Goal: Task Accomplishment & Management: Complete application form

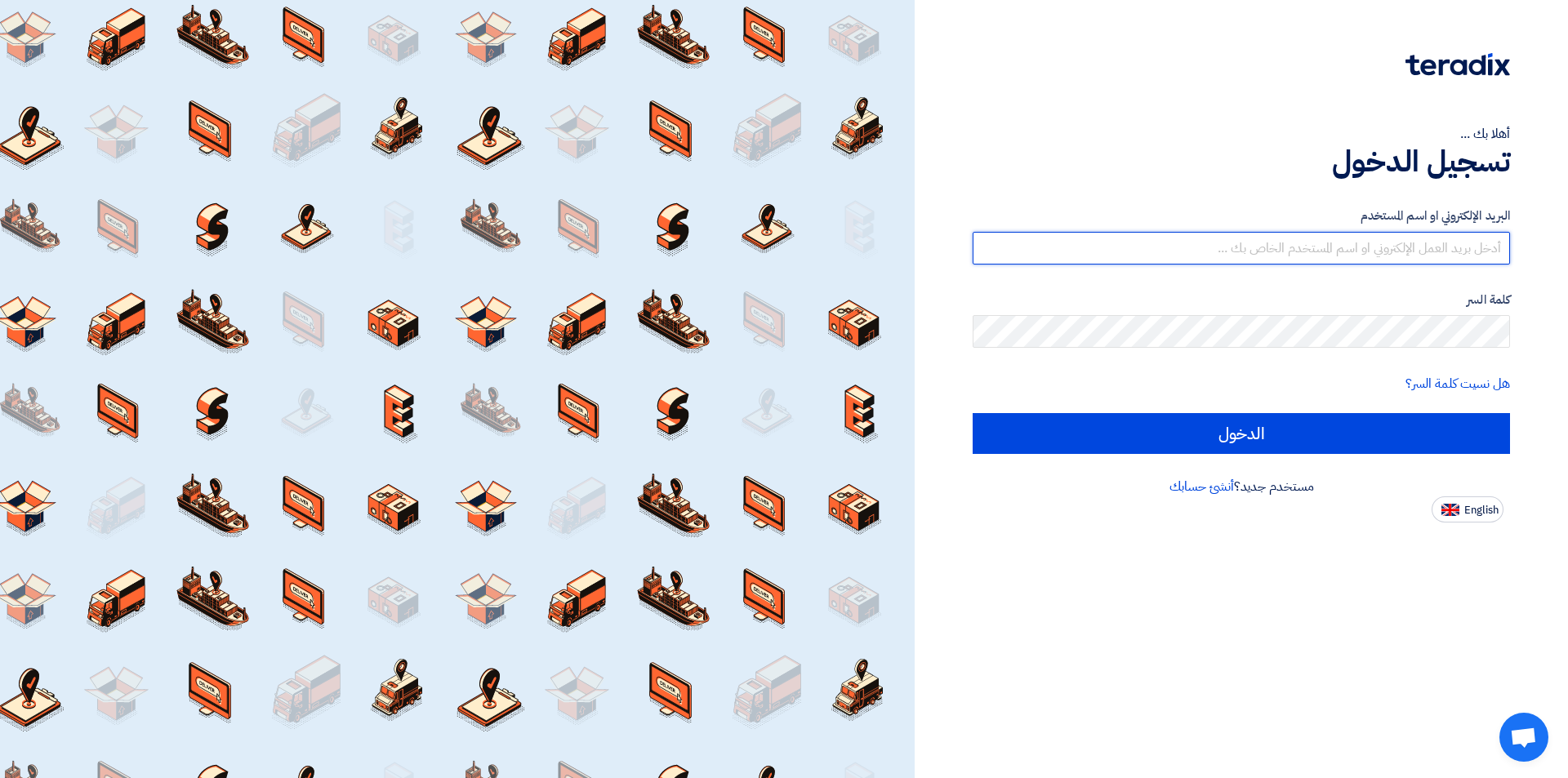
click at [1332, 255] on input "text" at bounding box center [1241, 248] width 537 height 33
type input "info@univisionegypt.com"
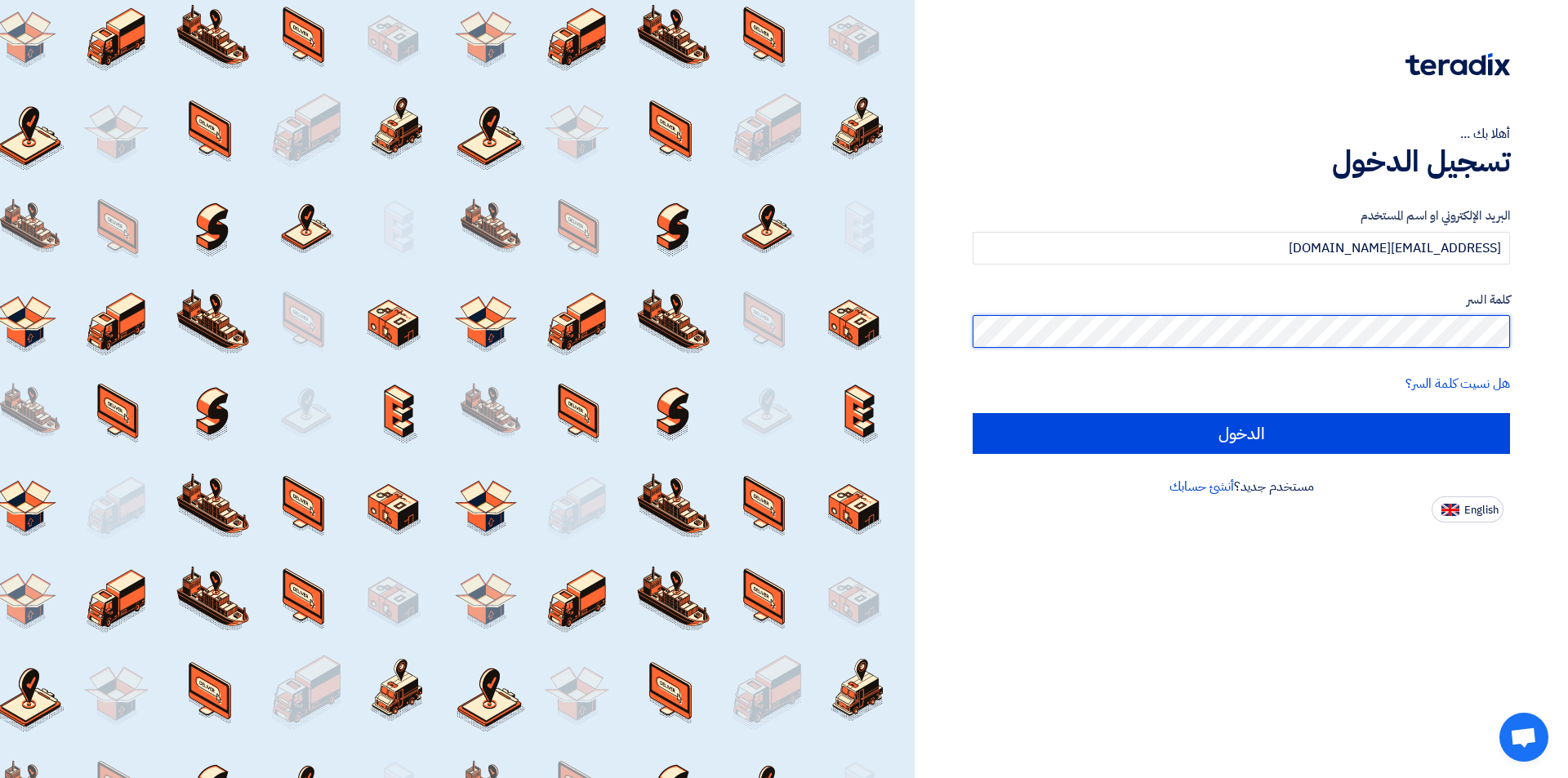
click at [973, 413] on input "الدخول" at bounding box center [1241, 433] width 537 height 40
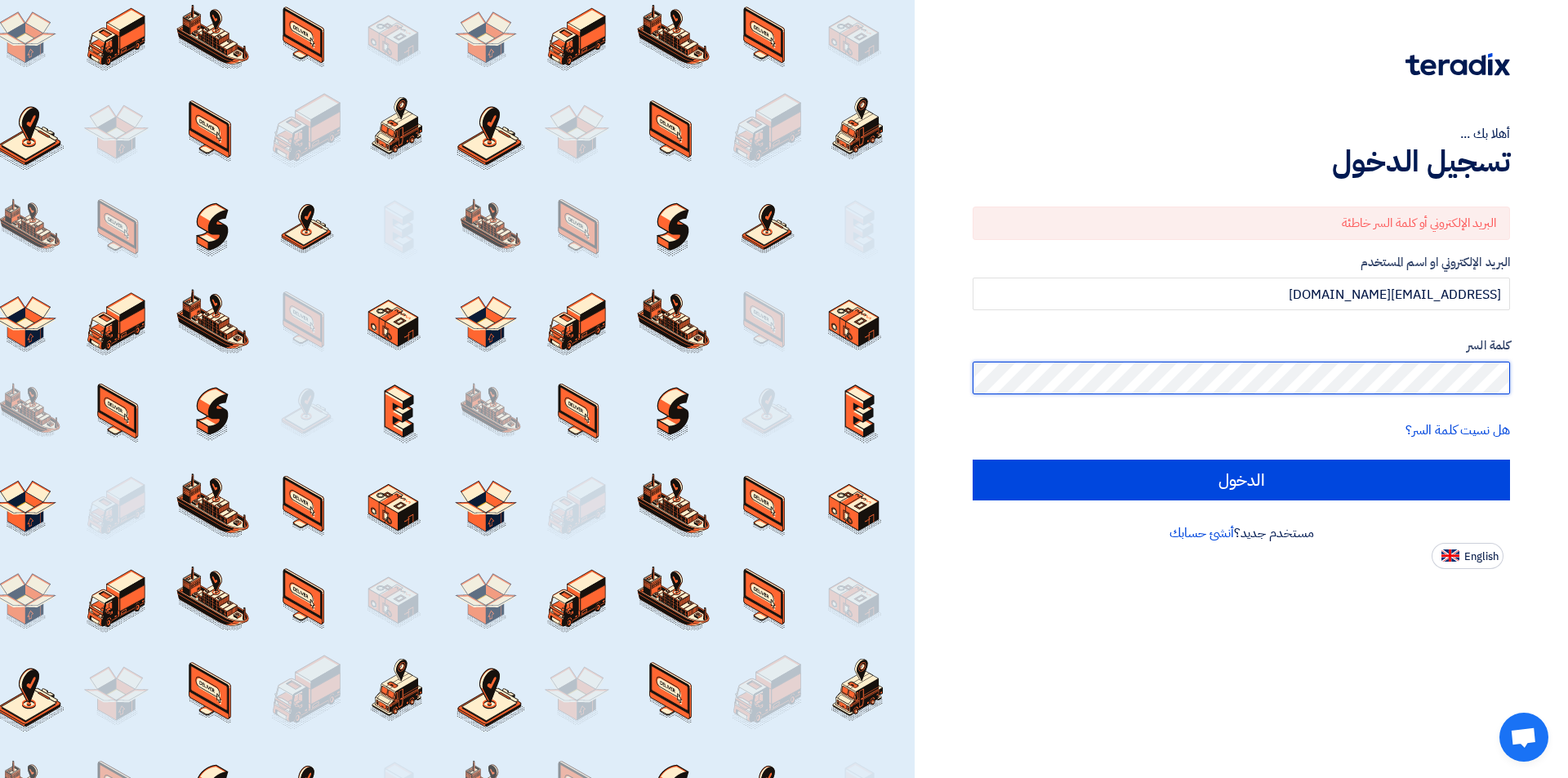
click at [1567, 385] on div "أهلا بك ... تسجيل الدخول البريد الإلكتروني أو كلمة السر خاطئة البريد الإلكتروني…" at bounding box center [1241, 389] width 653 height 778
click at [973, 460] on input "الدخول" at bounding box center [1241, 480] width 537 height 40
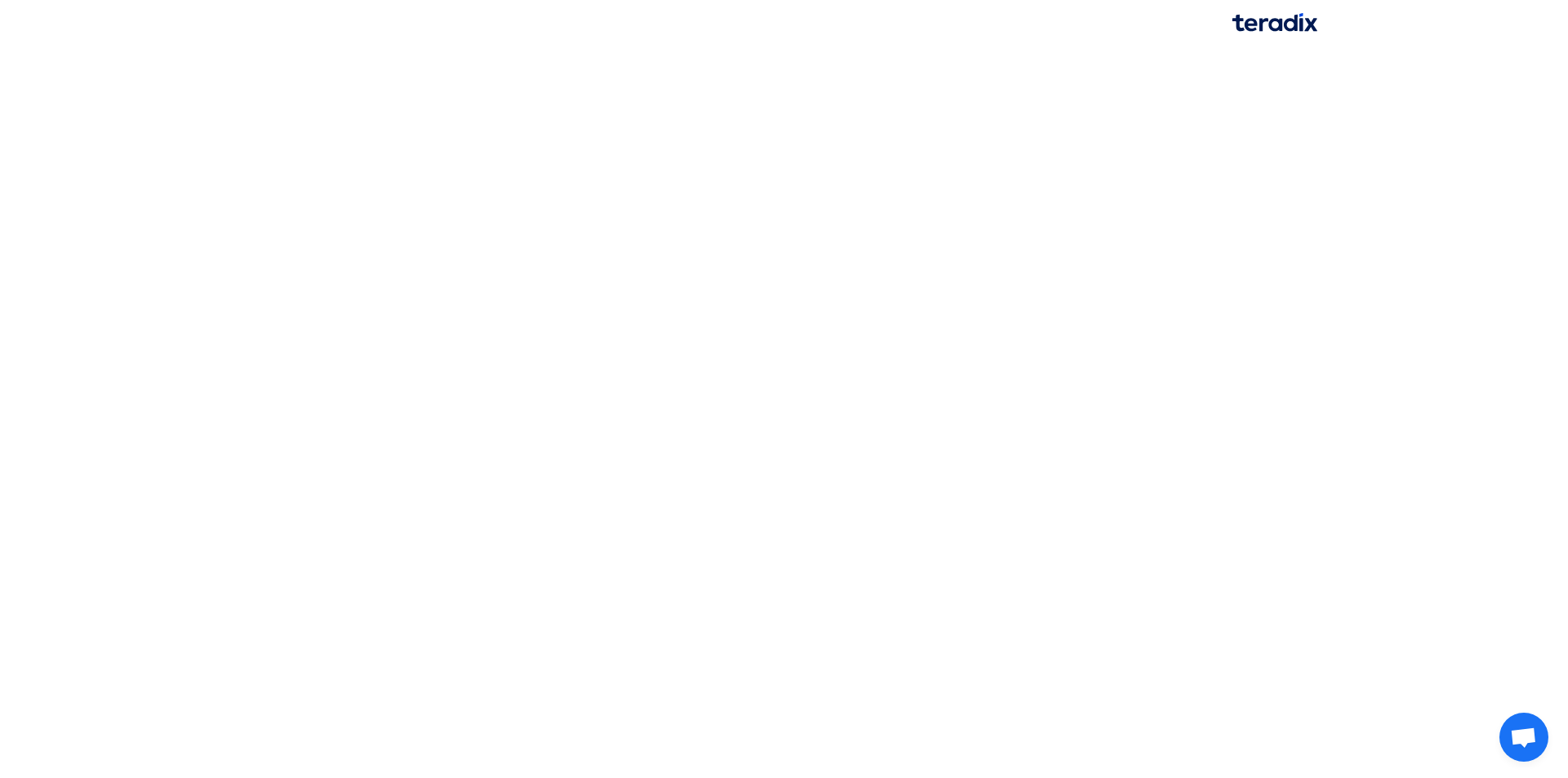
click at [1267, 22] on img at bounding box center [1274, 22] width 85 height 18
click at [1528, 728] on span "Open chat" at bounding box center [1523, 739] width 27 height 23
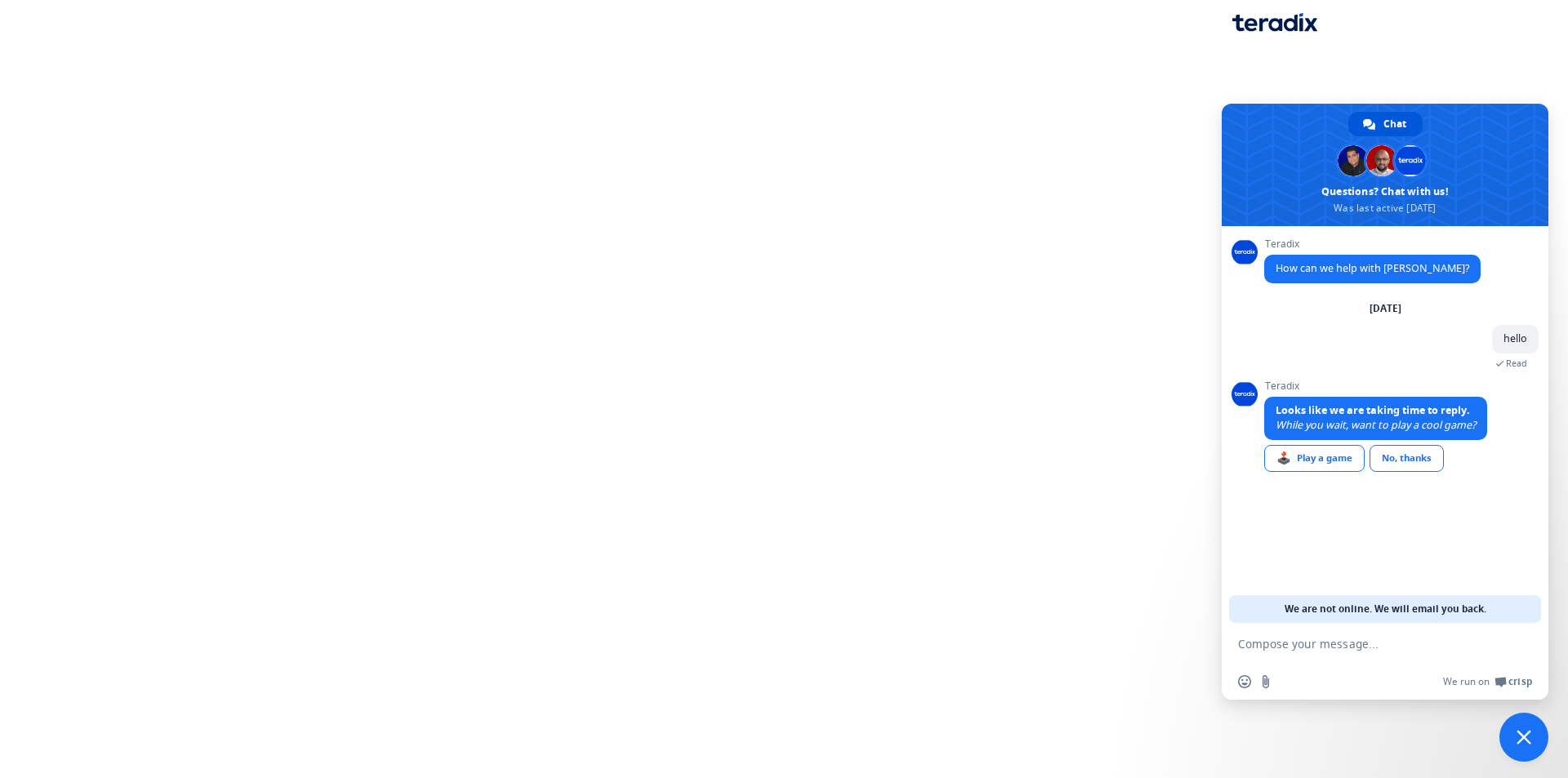
click at [1165, 47] on html "Chat Samer Khaled Questions? Chat with us! Was last active 2/24/2025 Teradix Ho…" at bounding box center [784, 24] width 1568 height 47
click at [1525, 736] on span "Close chat" at bounding box center [1523, 738] width 15 height 15
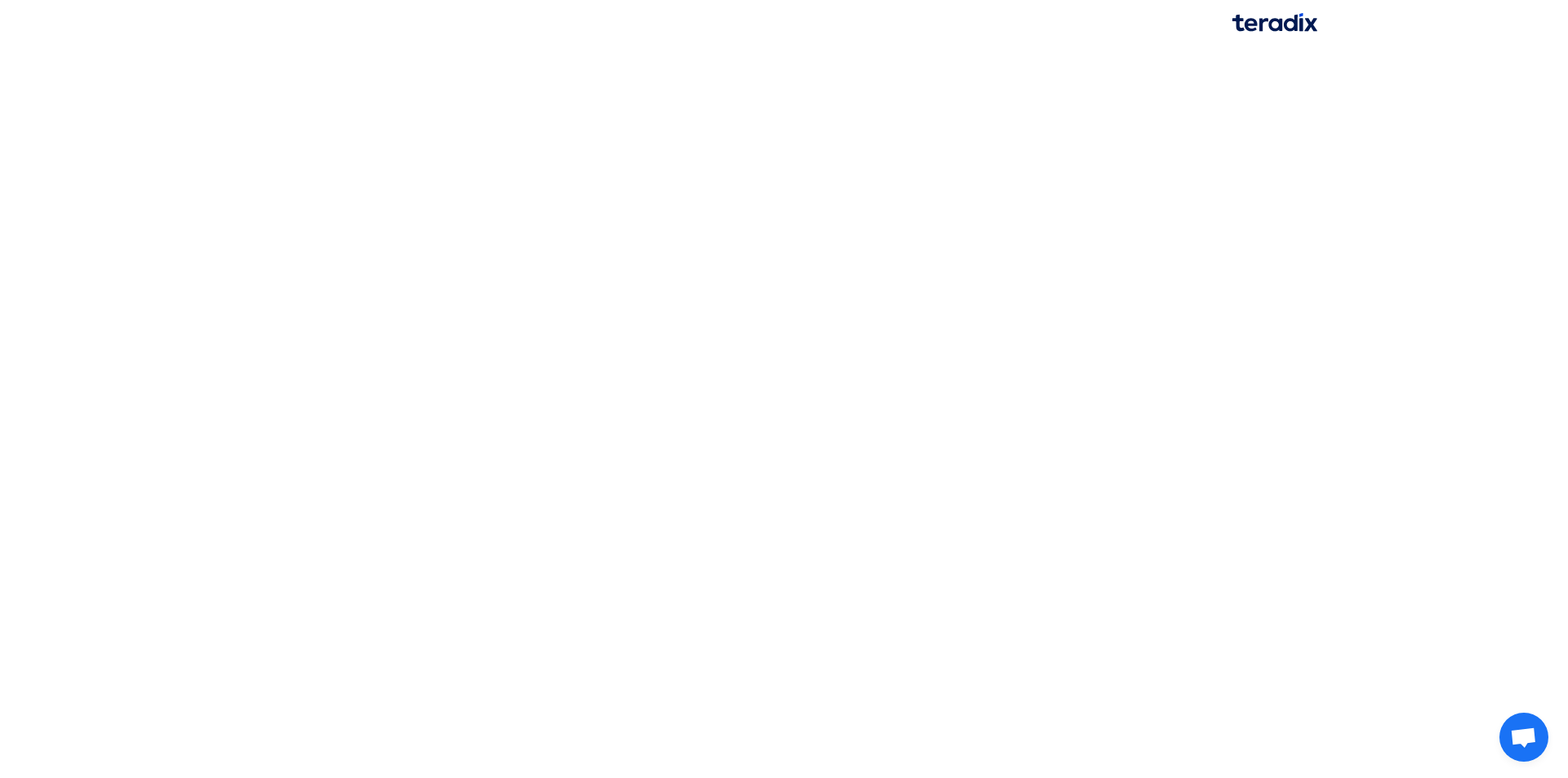
click at [1295, 40] on div at bounding box center [784, 24] width 1090 height 47
click at [1292, 33] on div at bounding box center [784, 24] width 1090 height 47
click at [1284, 24] on img at bounding box center [1274, 22] width 85 height 18
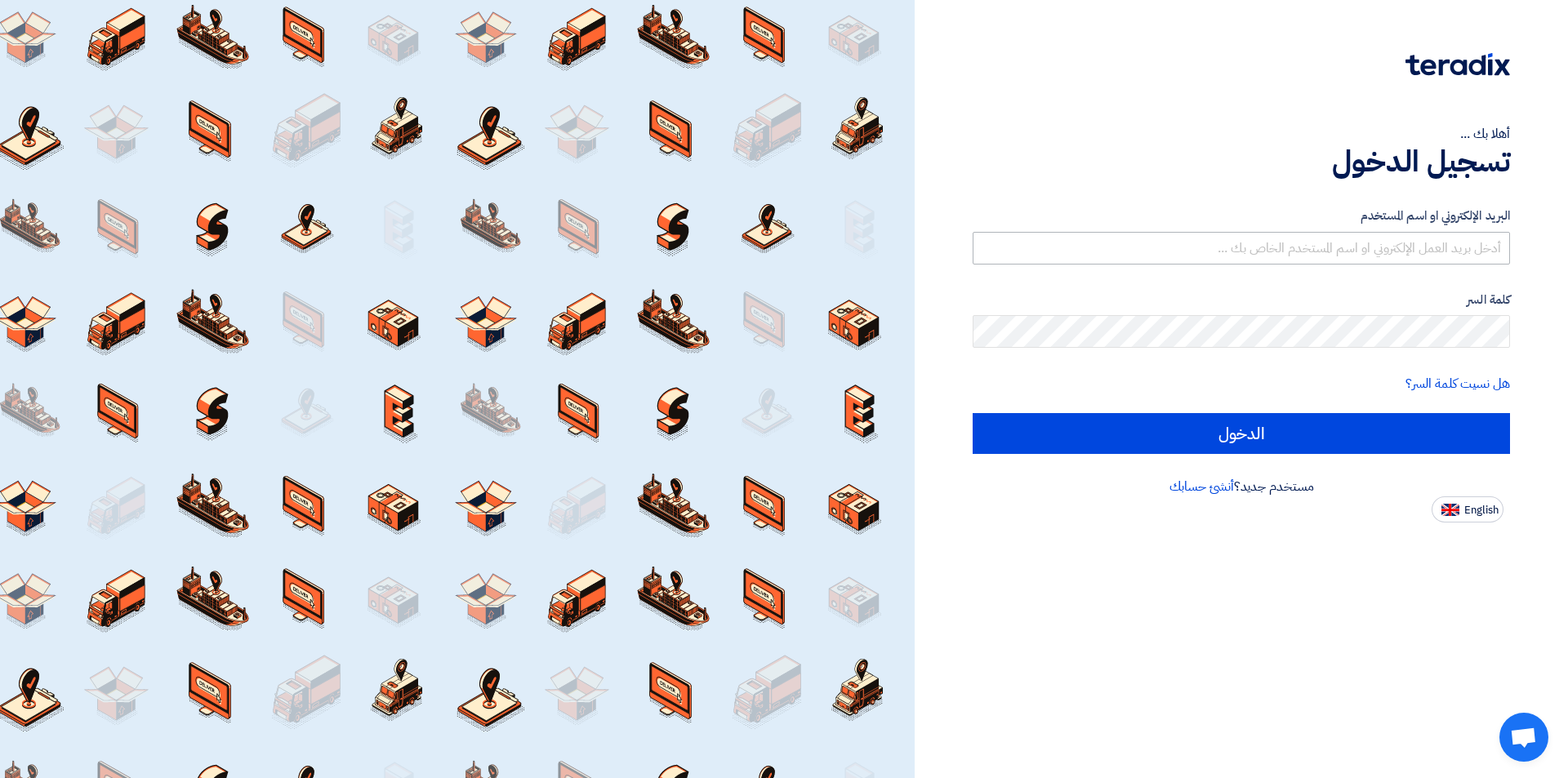
drag, startPoint x: 1214, startPoint y: 227, endPoint x: 1217, endPoint y: 243, distance: 16.3
click at [1214, 229] on div "البريد الإلكتروني او اسم المستخدم" at bounding box center [1241, 236] width 537 height 58
click at [1217, 243] on input "text" at bounding box center [1241, 248] width 537 height 33
type input "info@univisionegypt.com"
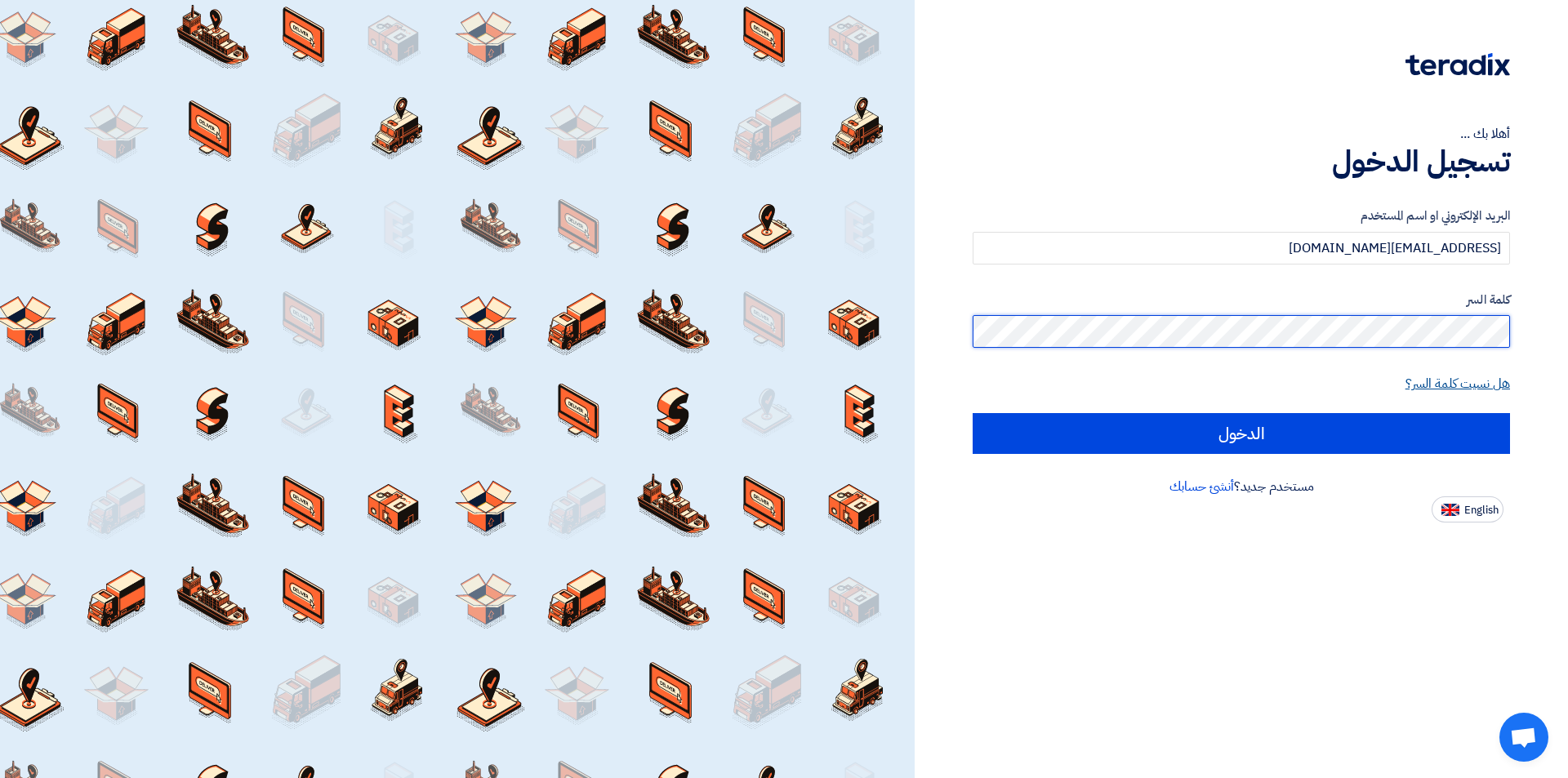
click at [973, 413] on input "الدخول" at bounding box center [1241, 433] width 537 height 40
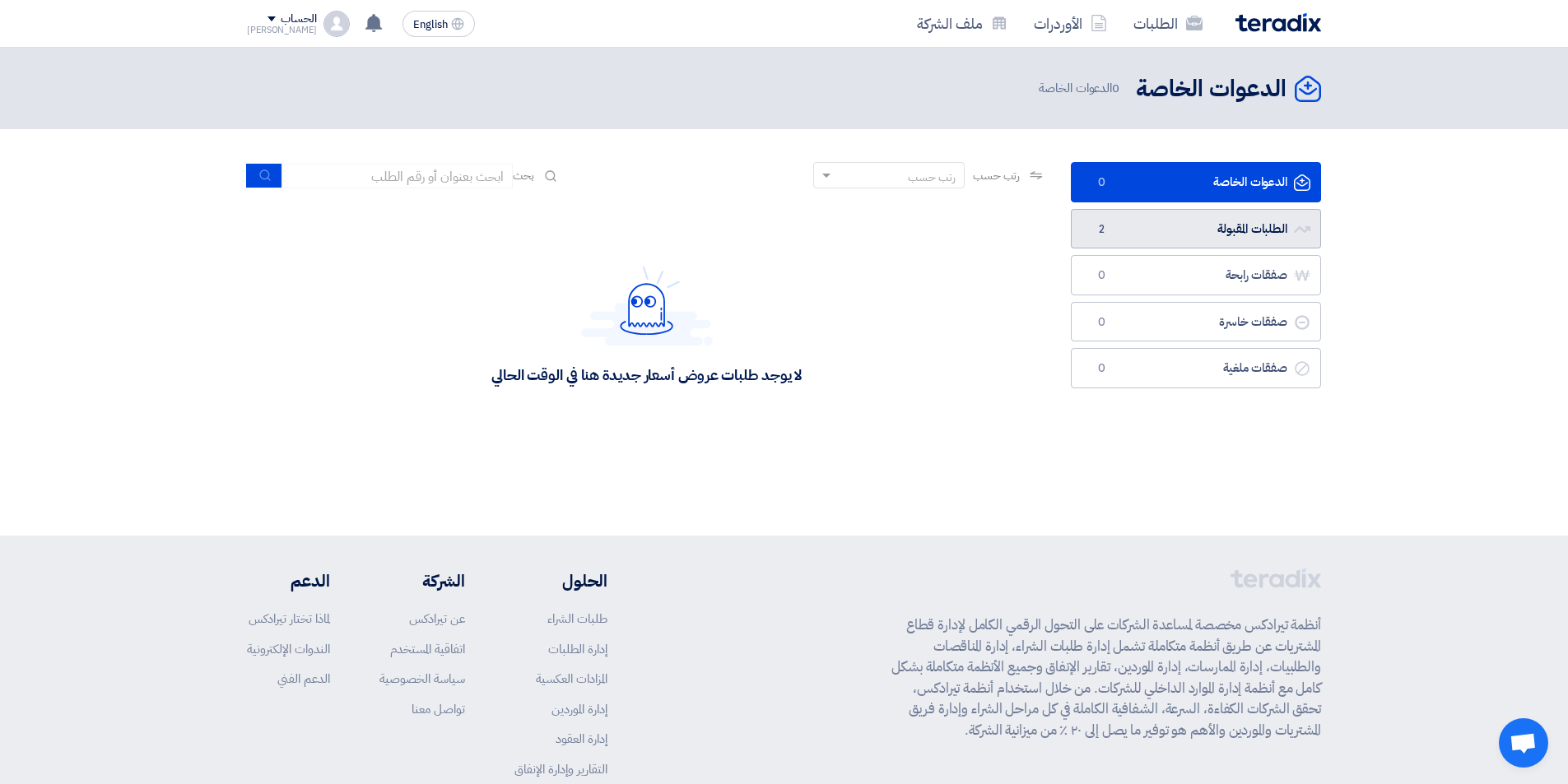
click at [1237, 232] on link "الطلبات المقبولة الطلبات المقبولة 2" at bounding box center [1196, 229] width 250 height 41
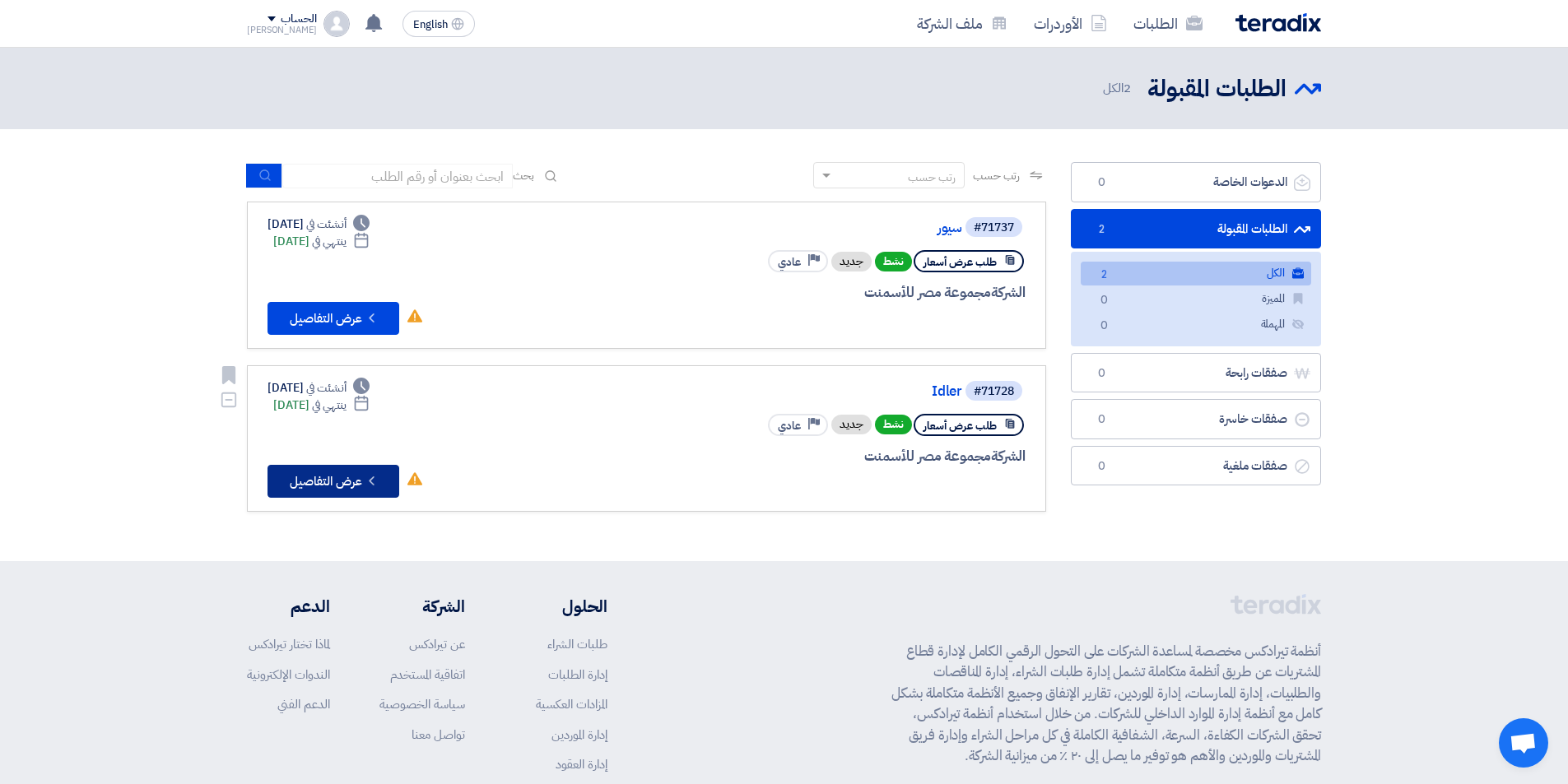
click at [384, 489] on button "Check details عرض التفاصيل" at bounding box center [333, 481] width 132 height 33
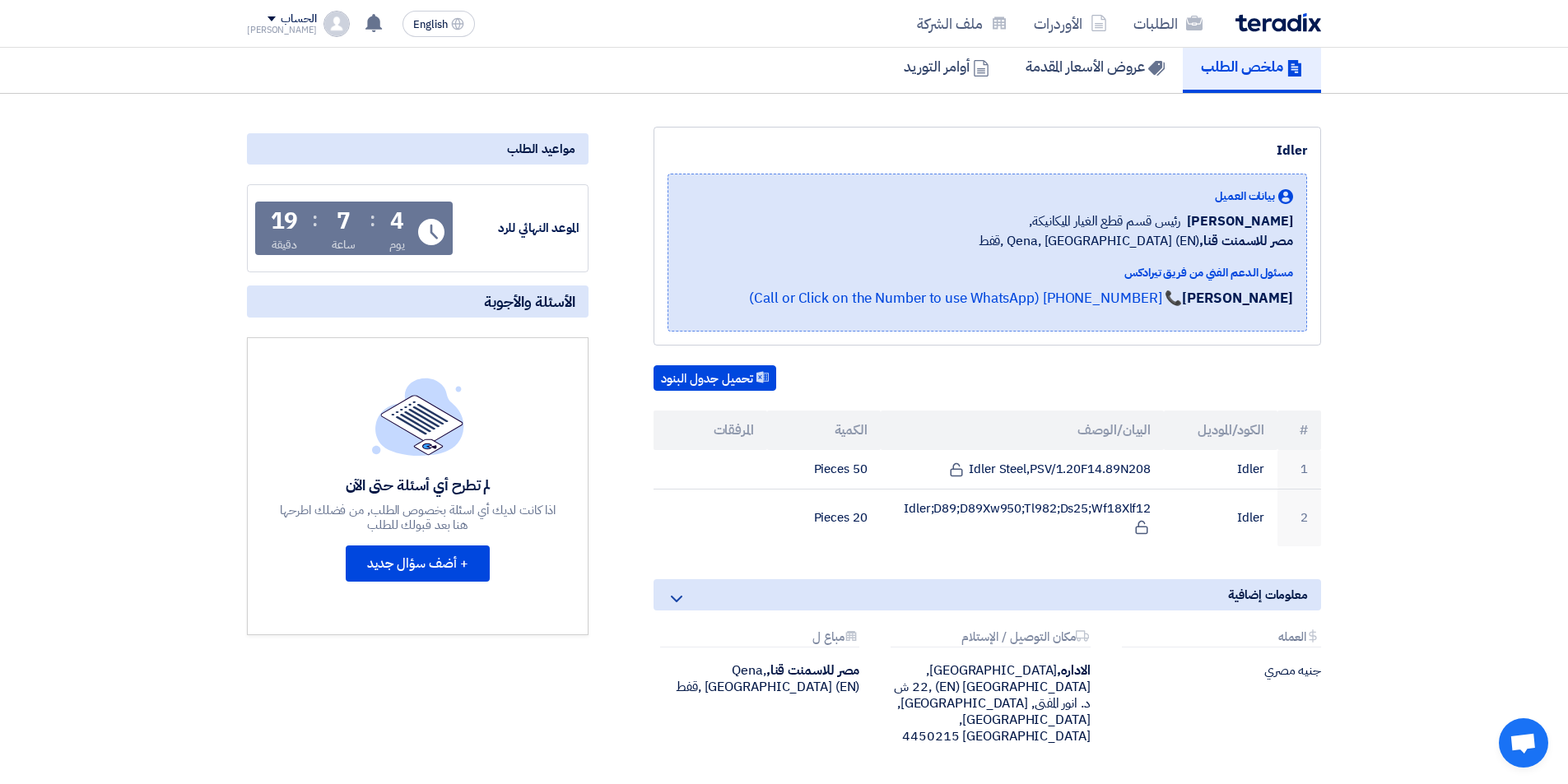
scroll to position [274, 0]
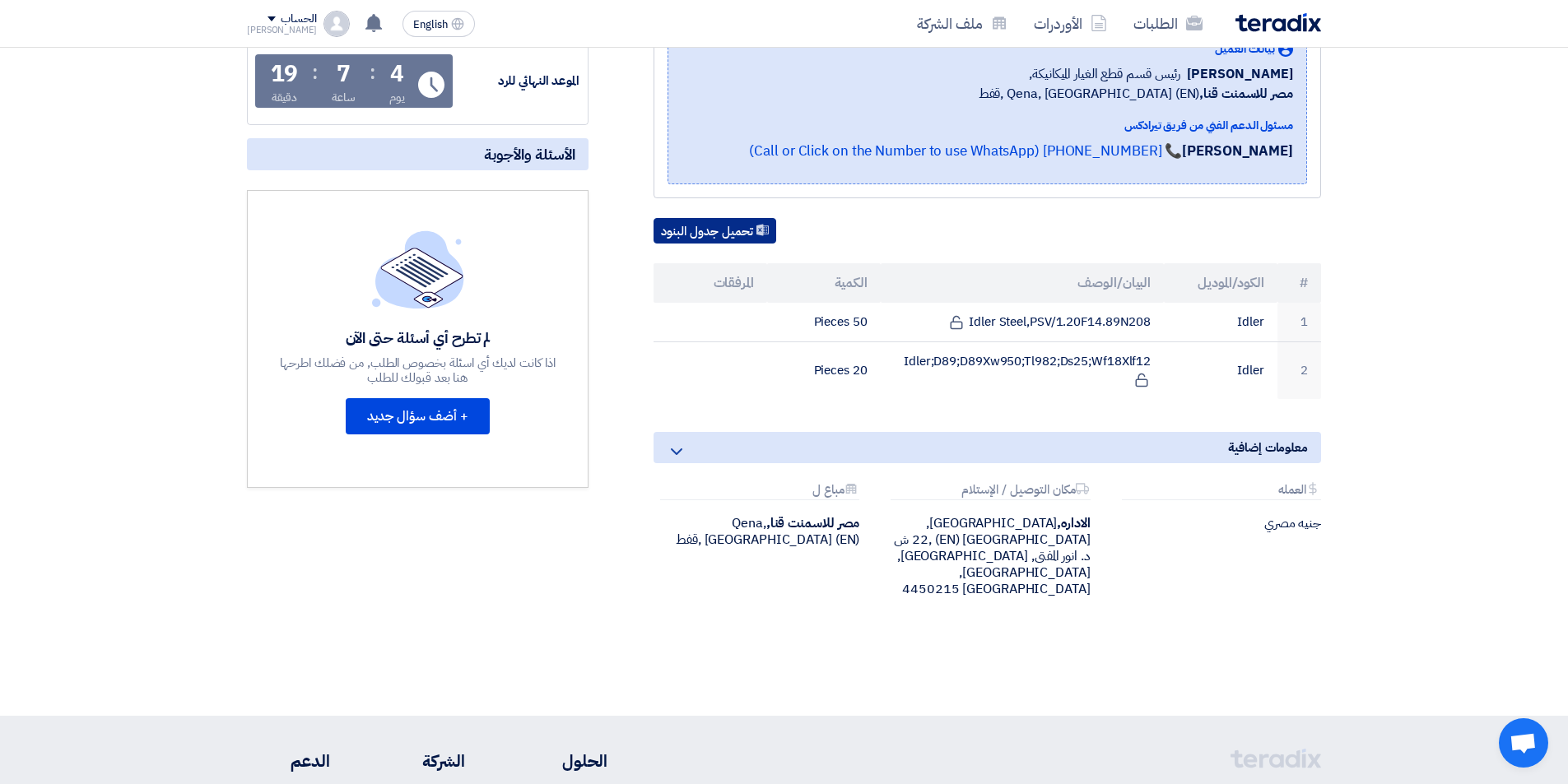
click at [776, 238] on button "تحميل جدول البنود" at bounding box center [715, 231] width 122 height 27
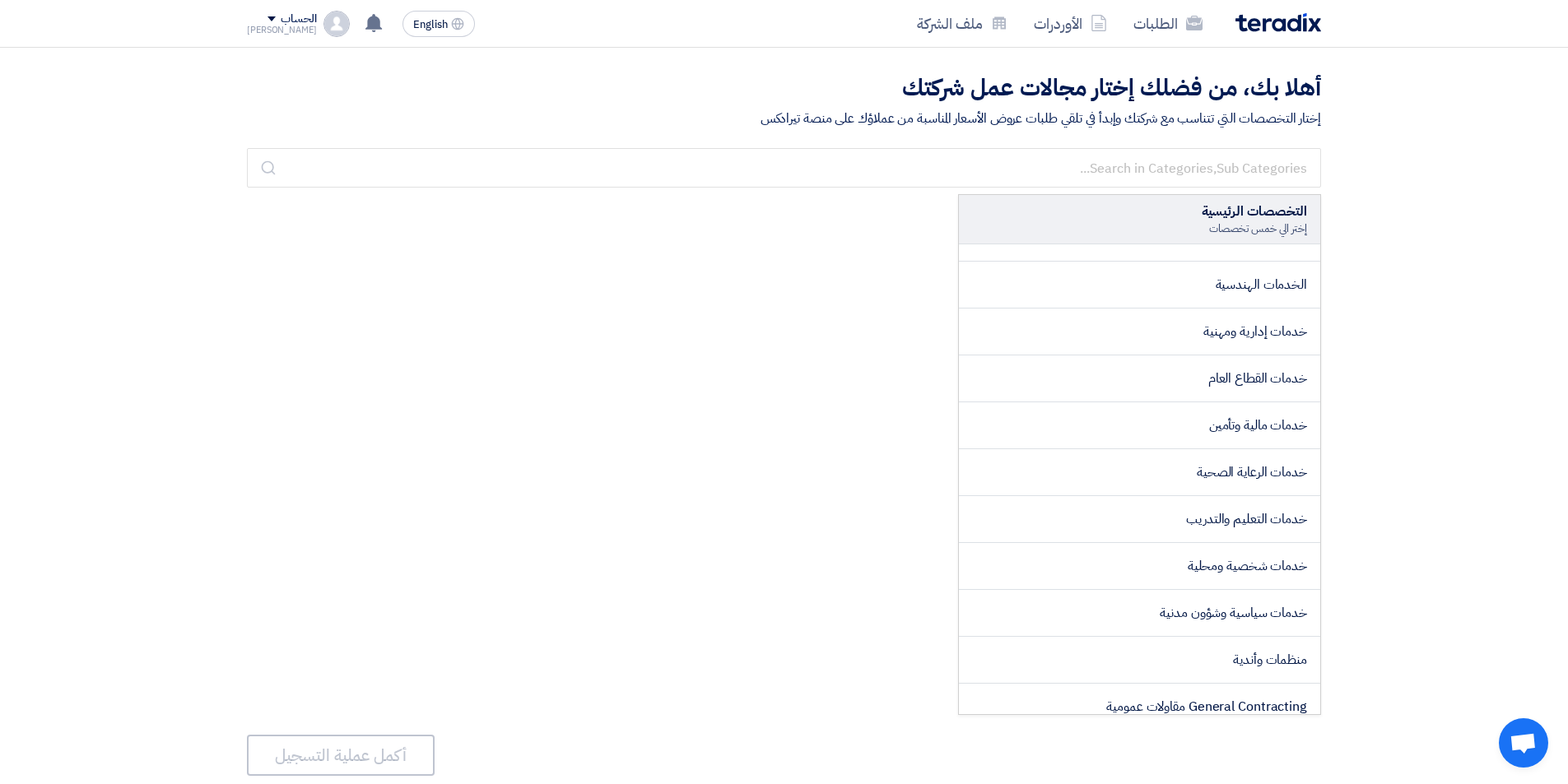
scroll to position [2469, 0]
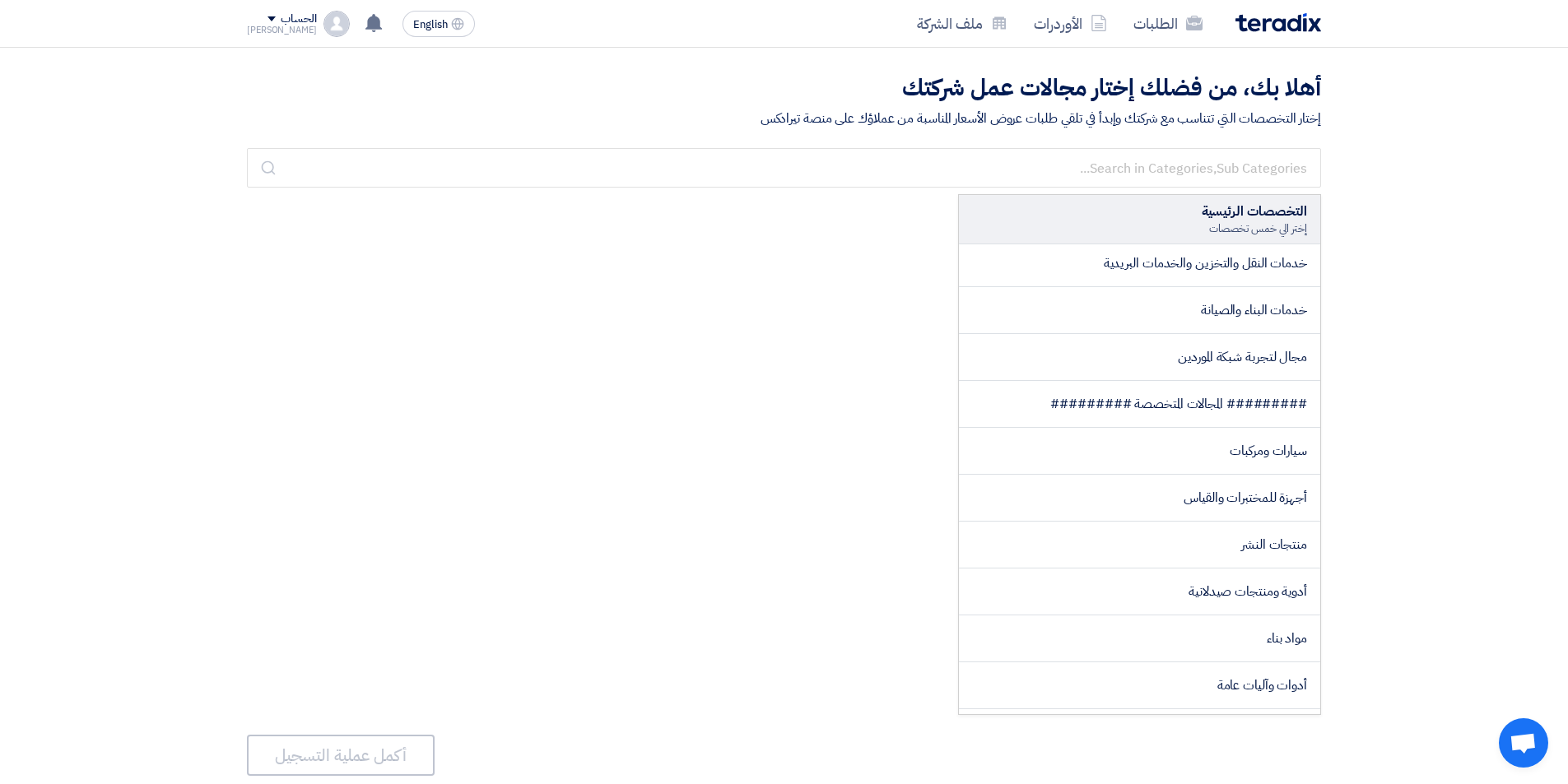
scroll to position [686, 0]
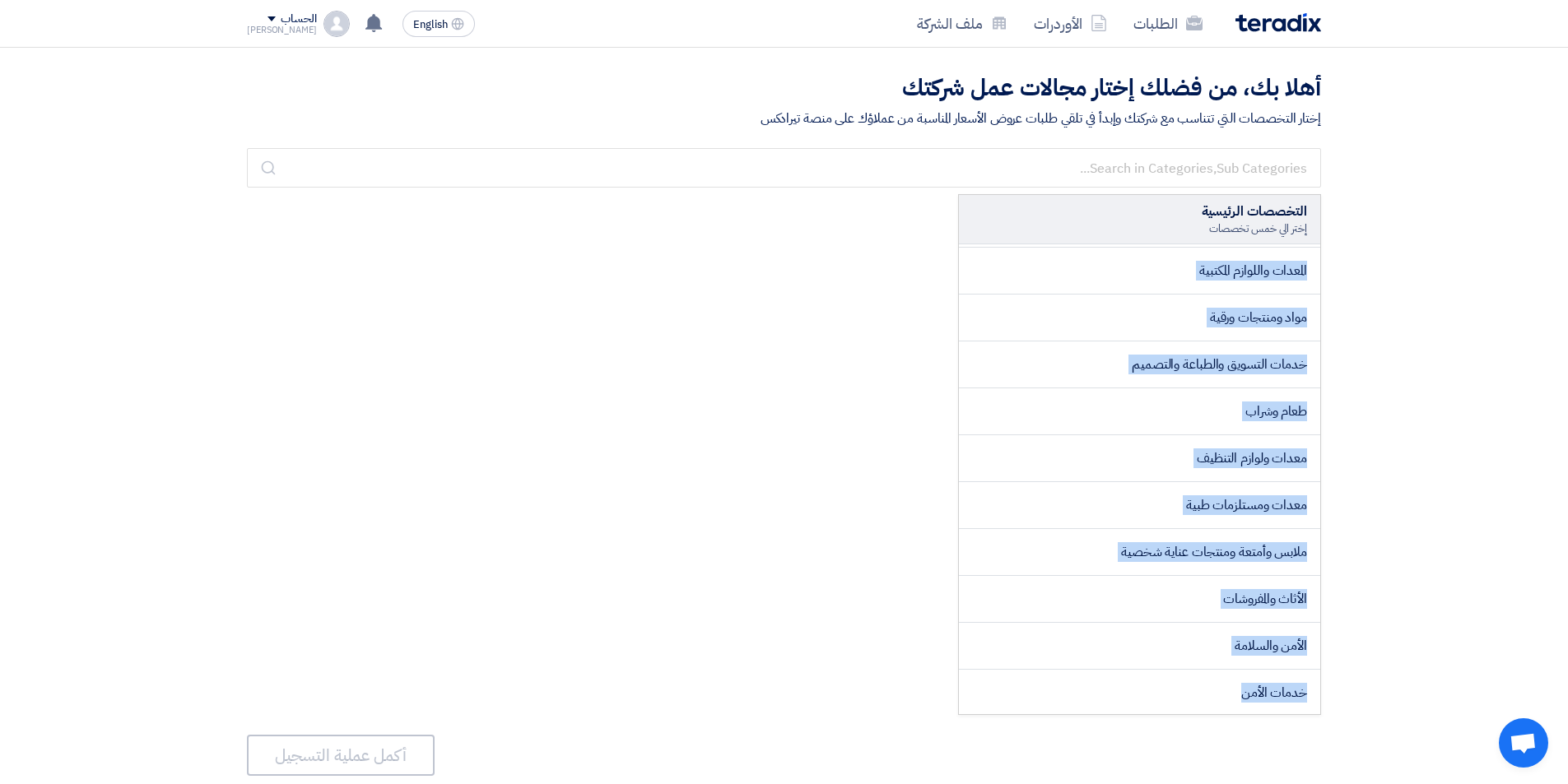
drag, startPoint x: 1000, startPoint y: 331, endPoint x: 997, endPoint y: 244, distance: 87.1
click at [997, 244] on div "التخصصات الرئيسية إختر الي خمس تخصصات ######### المجالات الأساسية ######### تكن…" at bounding box center [1140, 454] width 363 height 521
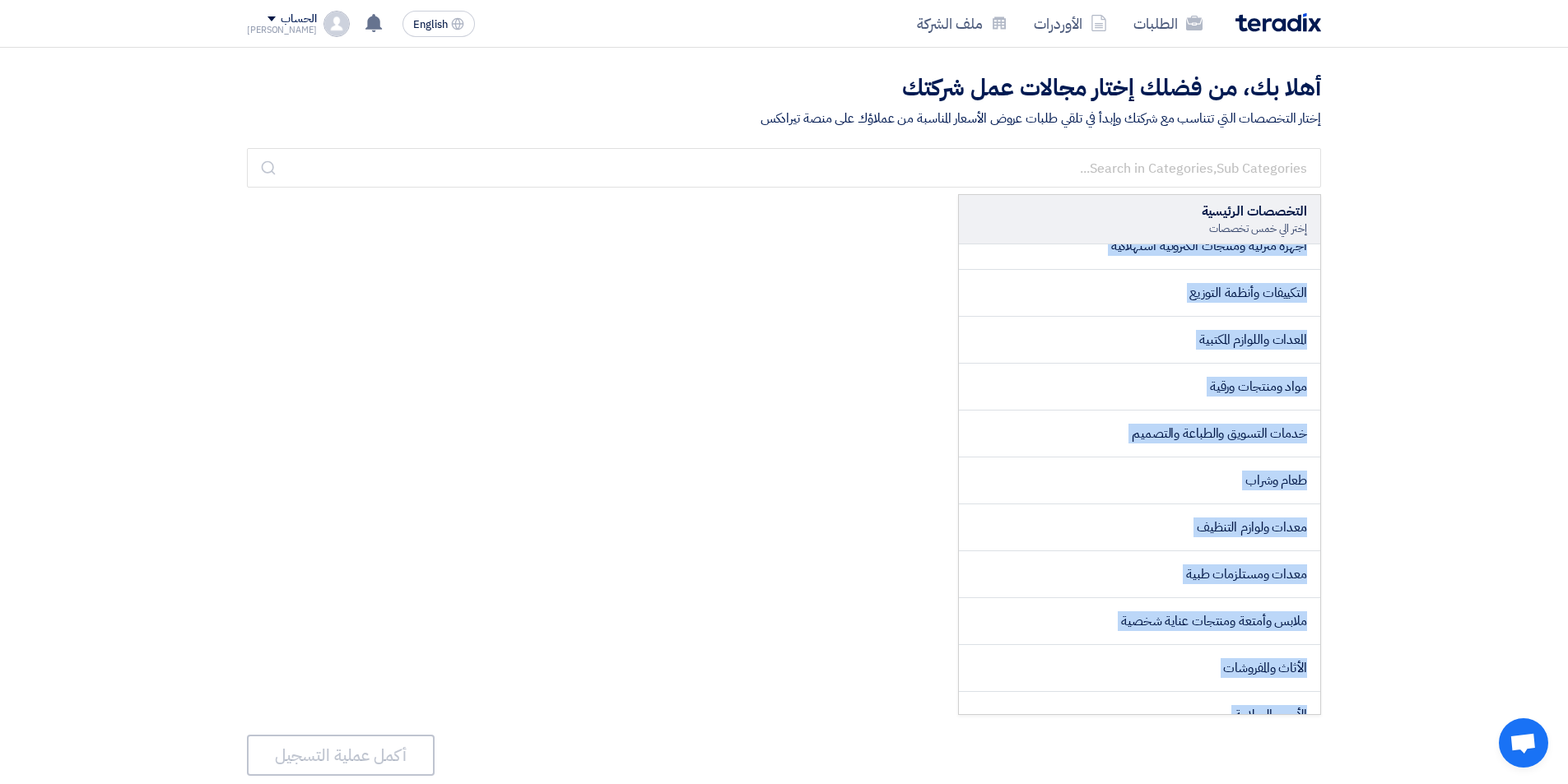
click at [918, 386] on div "التخصصات الرئيسية إختر الي خمس تخصصات ######### المجالات الأساسية ######### تكن…" at bounding box center [784, 454] width 1075 height 521
